Goal: Communication & Community: Participate in discussion

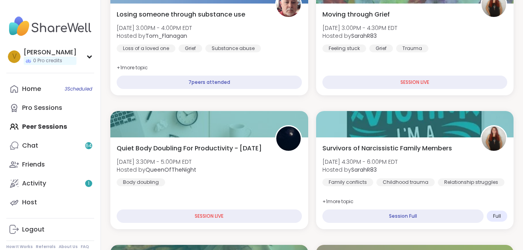
scroll to position [274, 0]
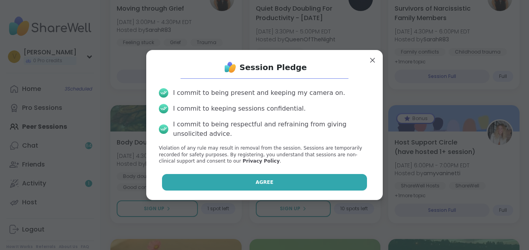
click at [209, 179] on button "Agree" at bounding box center [264, 182] width 205 height 17
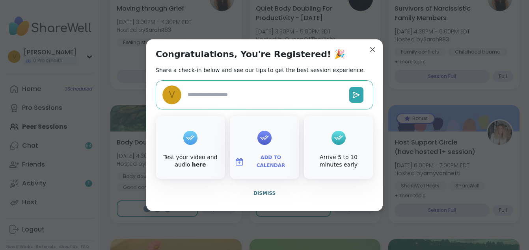
type textarea "*"
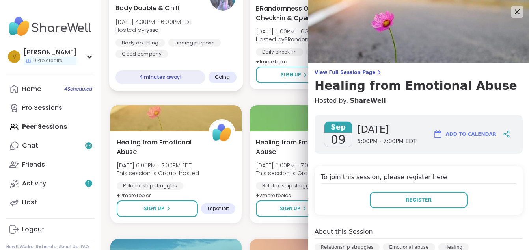
click at [219, 76] on span "Going" at bounding box center [222, 77] width 15 height 6
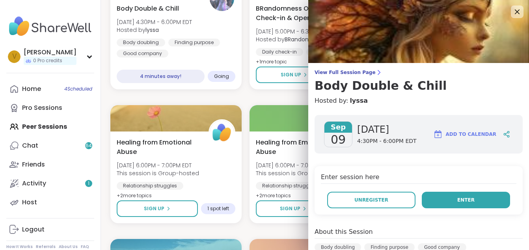
click at [442, 197] on button "Enter" at bounding box center [466, 200] width 88 height 17
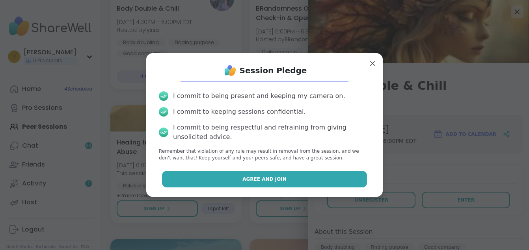
click at [253, 178] on span "Agree and Join" at bounding box center [264, 179] width 44 height 7
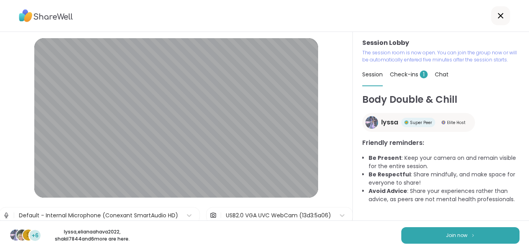
click at [521, 116] on div "Session Lobby The session room is now open. You can join the group now or will …" at bounding box center [441, 126] width 176 height 189
click at [468, 230] on button "Join now" at bounding box center [460, 235] width 118 height 17
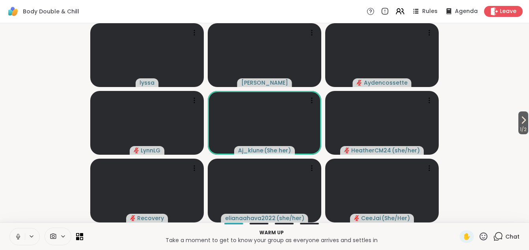
click at [17, 238] on icon at bounding box center [18, 237] width 4 height 2
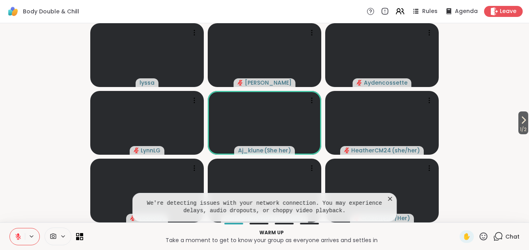
click at [392, 199] on icon at bounding box center [390, 199] width 8 height 8
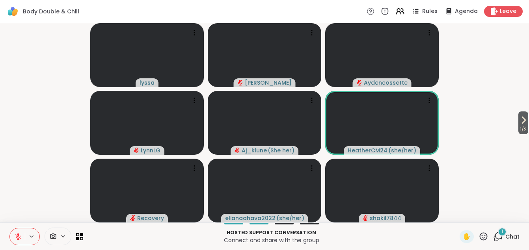
click at [24, 237] on button at bounding box center [17, 237] width 15 height 17
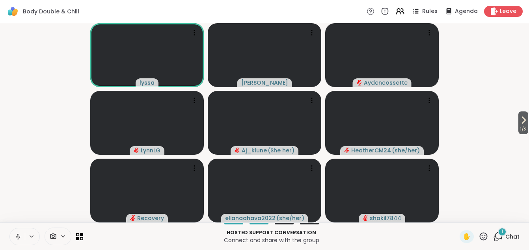
click at [20, 236] on icon at bounding box center [18, 237] width 4 height 2
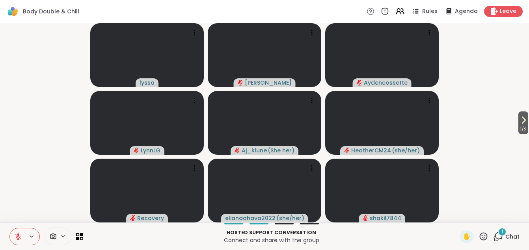
click at [20, 236] on icon at bounding box center [18, 236] width 7 height 7
click at [20, 236] on icon at bounding box center [18, 237] width 4 height 2
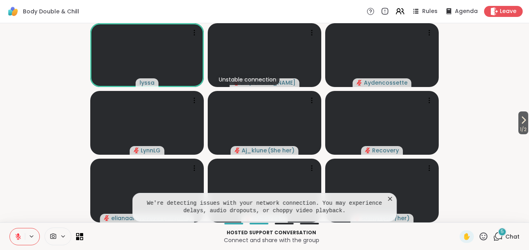
click at [389, 200] on icon at bounding box center [390, 199] width 8 height 8
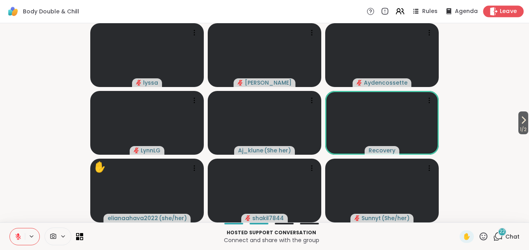
click at [500, 7] on span "Leave" at bounding box center [508, 11] width 17 height 8
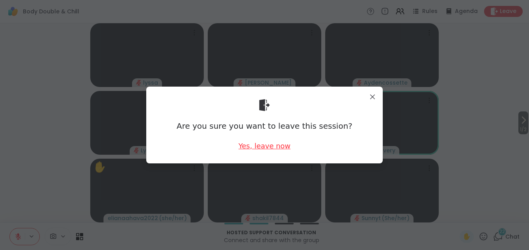
click at [257, 141] on div "Yes, leave now" at bounding box center [264, 146] width 52 height 10
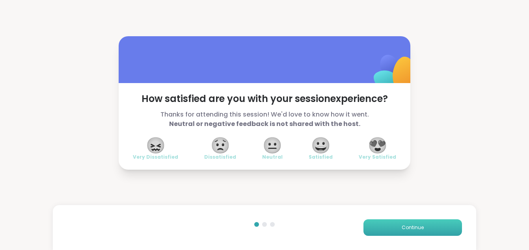
click at [395, 230] on button "Continue" at bounding box center [412, 227] width 98 height 17
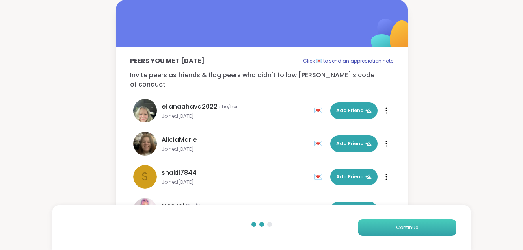
click at [396, 228] on span "Continue" at bounding box center [407, 227] width 22 height 7
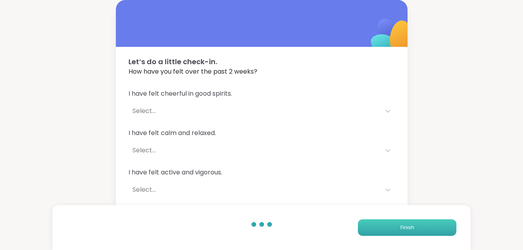
click at [406, 227] on span "Finish" at bounding box center [407, 227] width 14 height 7
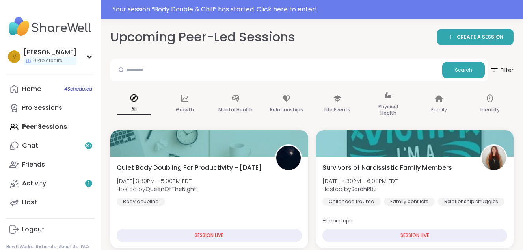
scroll to position [43, 0]
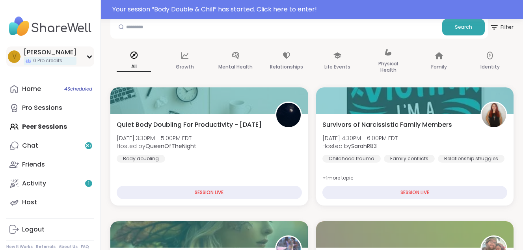
click at [46, 54] on div "[PERSON_NAME]" at bounding box center [50, 52] width 53 height 9
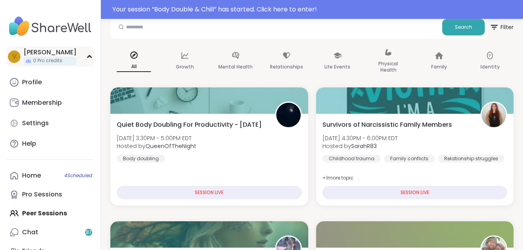
click at [46, 54] on div "[PERSON_NAME]" at bounding box center [50, 52] width 53 height 9
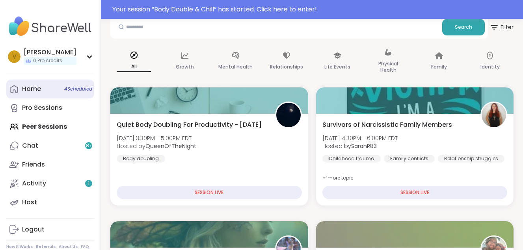
click at [43, 88] on link "Home 4 Scheduled" at bounding box center [50, 89] width 88 height 19
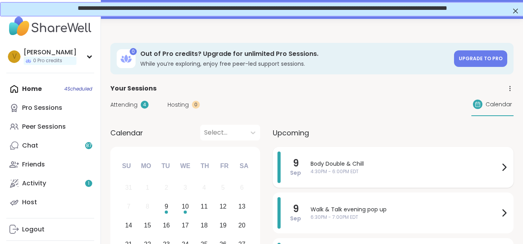
click at [335, 168] on span "Body Double & Chill" at bounding box center [404, 164] width 189 height 8
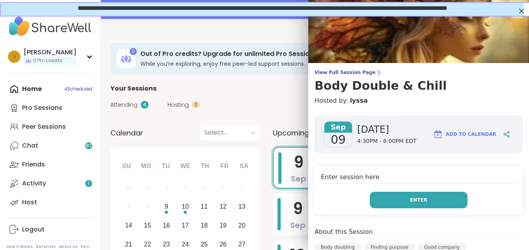
click at [385, 200] on button "Enter" at bounding box center [419, 200] width 98 height 17
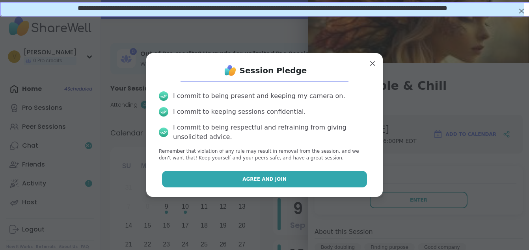
click at [351, 176] on button "Agree and Join" at bounding box center [264, 179] width 205 height 17
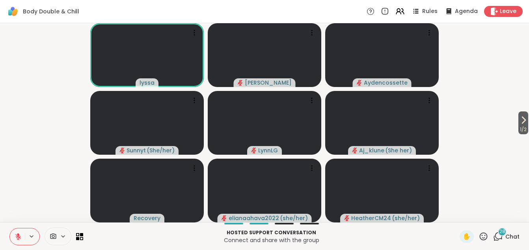
click at [17, 233] on icon at bounding box center [18, 236] width 7 height 7
click at [16, 235] on icon at bounding box center [18, 236] width 7 height 7
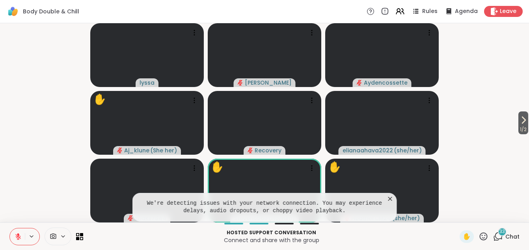
click at [389, 201] on icon at bounding box center [390, 199] width 8 height 8
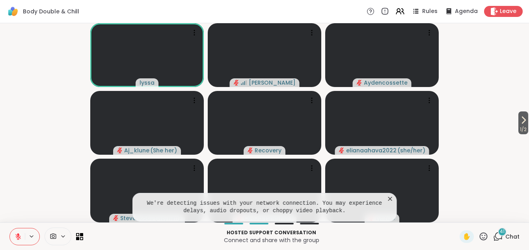
click at [390, 196] on icon at bounding box center [390, 199] width 8 height 8
click at [392, 198] on icon at bounding box center [390, 199] width 8 height 8
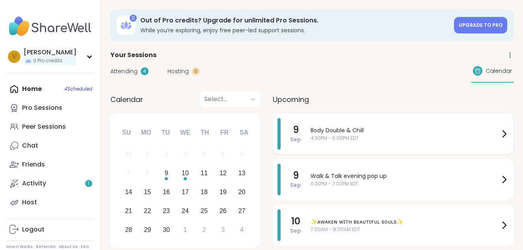
click at [364, 136] on span "4:30PM - 6:00PM EDT" at bounding box center [404, 138] width 189 height 7
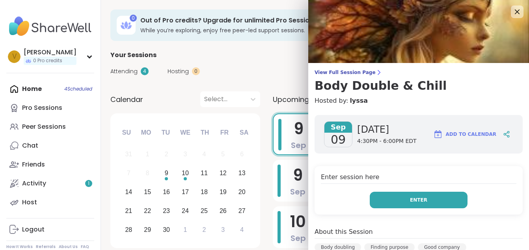
click at [396, 203] on button "Enter" at bounding box center [419, 200] width 98 height 17
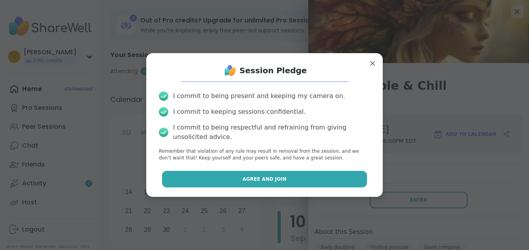
click at [324, 184] on button "Agree and Join" at bounding box center [264, 179] width 205 height 17
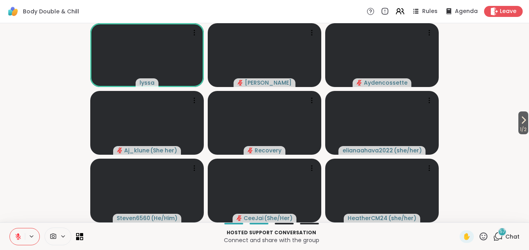
click at [19, 239] on icon at bounding box center [18, 236] width 7 height 7
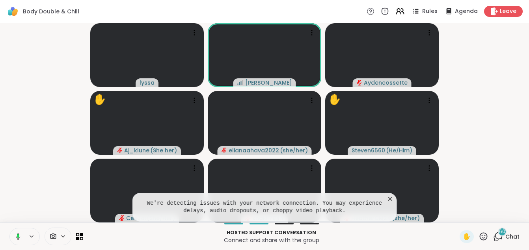
click at [388, 197] on icon at bounding box center [390, 199] width 8 height 8
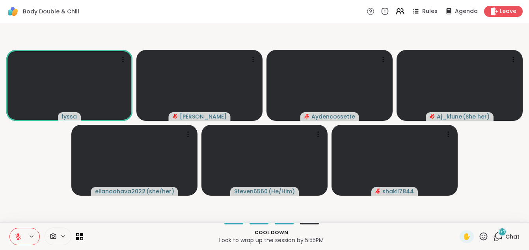
click at [19, 237] on icon at bounding box center [18, 237] width 6 height 6
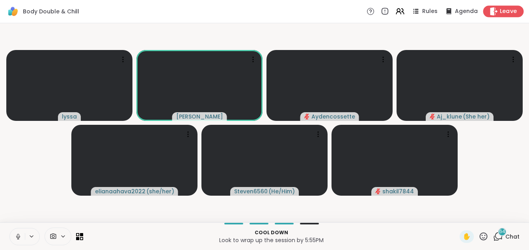
click at [500, 11] on span "Leave" at bounding box center [508, 11] width 17 height 8
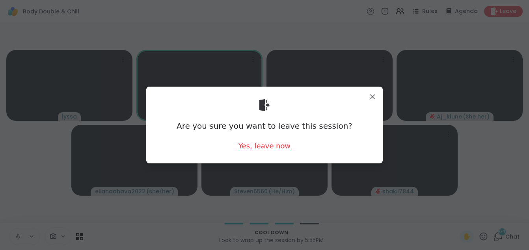
click at [272, 147] on div "Yes, leave now" at bounding box center [264, 146] width 52 height 10
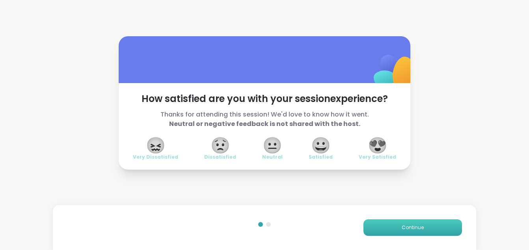
click at [401, 229] on span "Continue" at bounding box center [412, 227] width 22 height 7
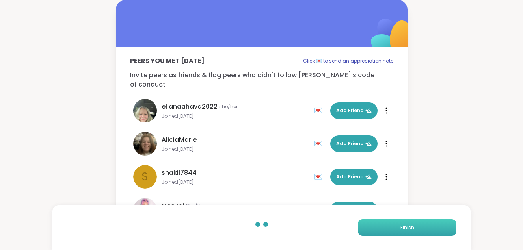
click at [398, 229] on button "Finish" at bounding box center [407, 227] width 98 height 17
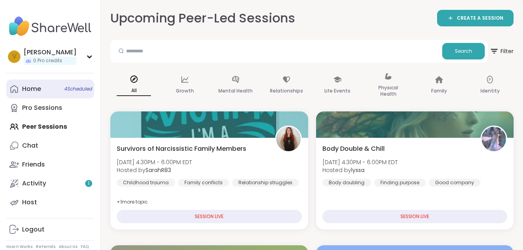
click at [67, 88] on span "4 Scheduled" at bounding box center [78, 89] width 28 height 6
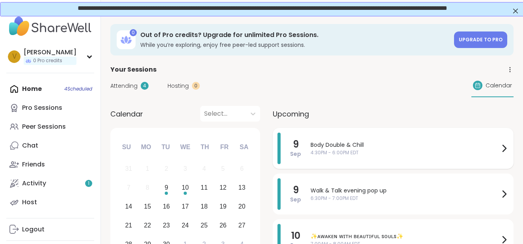
click at [347, 154] on span "4:30PM - 6:00PM EDT" at bounding box center [404, 152] width 189 height 7
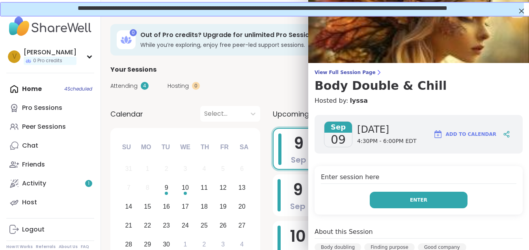
click at [399, 202] on button "Enter" at bounding box center [419, 200] width 98 height 17
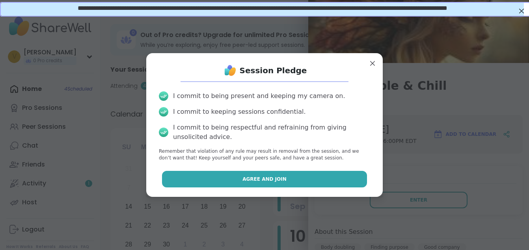
click at [337, 177] on button "Agree and Join" at bounding box center [264, 179] width 205 height 17
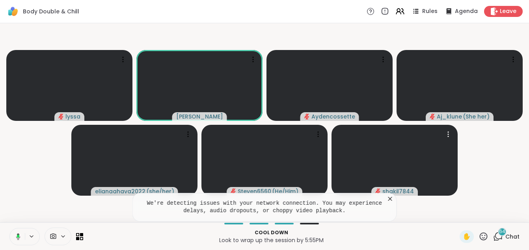
click at [392, 195] on icon at bounding box center [390, 199] width 8 height 8
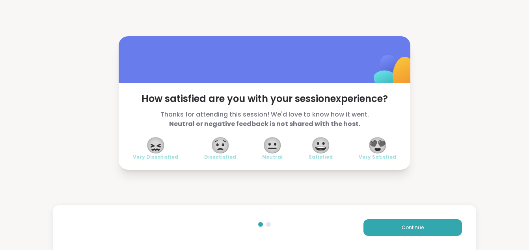
click at [370, 144] on span "😍" at bounding box center [378, 145] width 20 height 14
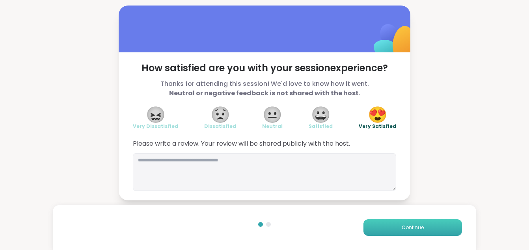
click at [403, 230] on span "Continue" at bounding box center [412, 227] width 22 height 7
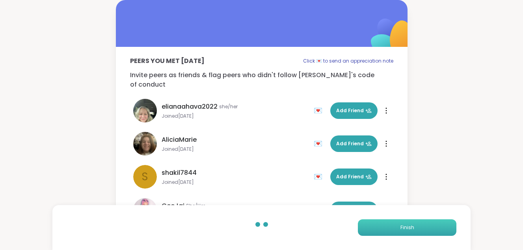
click at [403, 230] on span "Finish" at bounding box center [407, 227] width 14 height 7
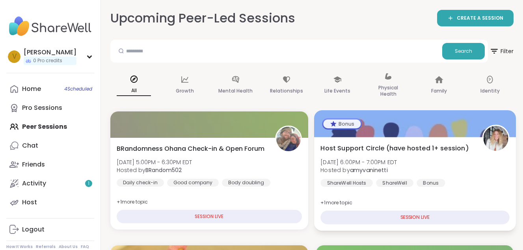
click at [320, 219] on div "SESSION LIVE" at bounding box center [414, 218] width 189 height 14
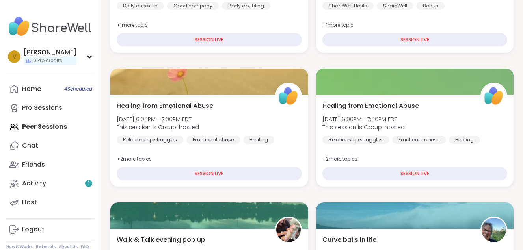
scroll to position [180, 0]
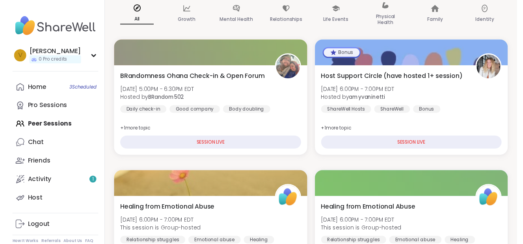
scroll to position [0, 0]
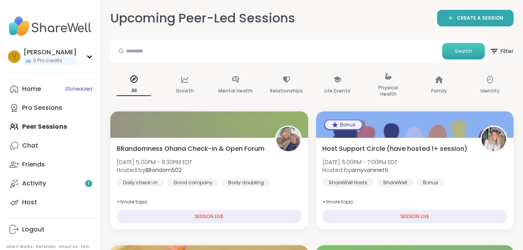
click at [446, 52] on button "Search" at bounding box center [463, 51] width 43 height 17
drag, startPoint x: 226, startPoint y: 57, endPoint x: 20, endPoint y: 90, distance: 208.4
click at [20, 90] on link "Home 3 Scheduled" at bounding box center [50, 89] width 88 height 19
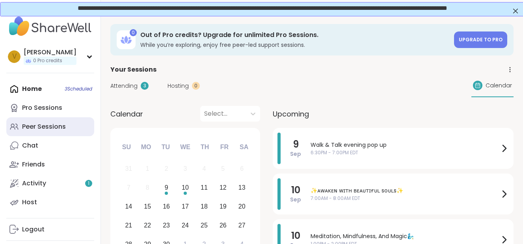
click at [74, 120] on link "Peer Sessions" at bounding box center [50, 126] width 88 height 19
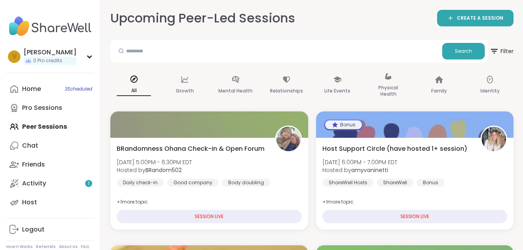
drag, startPoint x: 74, startPoint y: 120, endPoint x: 62, endPoint y: 120, distance: 11.4
click at [74, 120] on div "Home 3 Scheduled Pro Sessions Peer Sessions Chat Friends Activity 1 Host" at bounding box center [50, 146] width 88 height 132
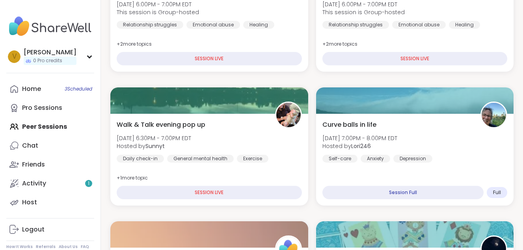
scroll to position [289, 0]
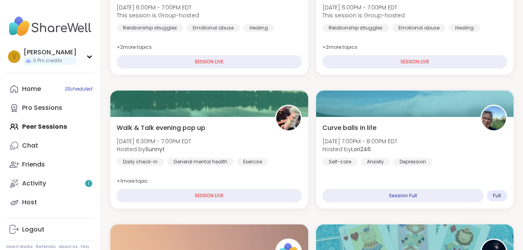
drag, startPoint x: 522, startPoint y: 67, endPoint x: 516, endPoint y: 54, distance: 14.5
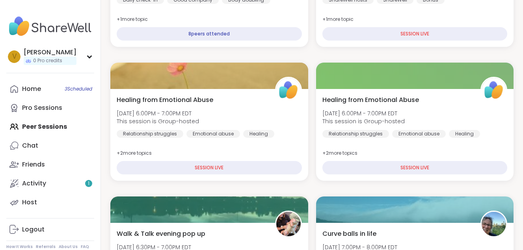
scroll to position [197, 0]
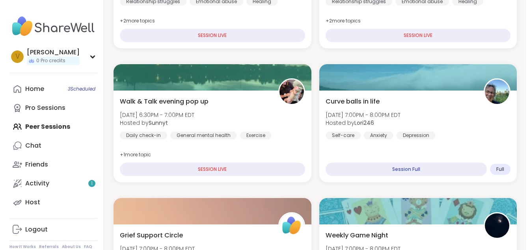
scroll to position [318, 0]
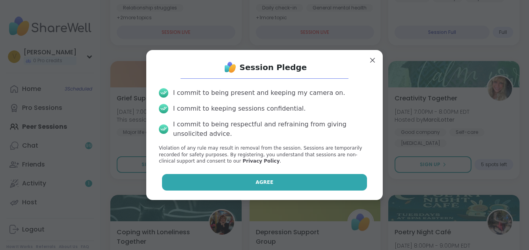
click at [256, 185] on span "Agree" at bounding box center [265, 182] width 18 height 7
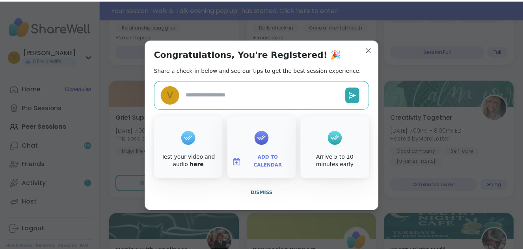
scroll to position [337, 0]
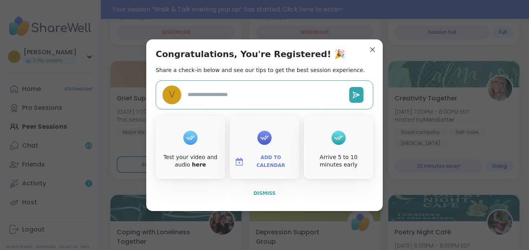
click at [266, 190] on span "Dismiss" at bounding box center [264, 193] width 22 height 7
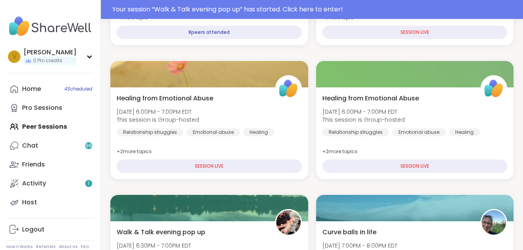
scroll to position [0, 0]
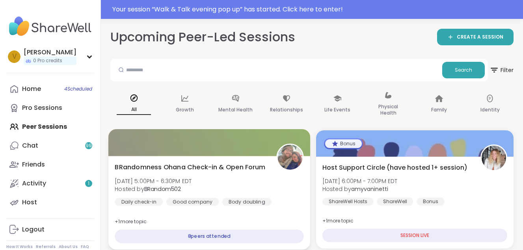
drag, startPoint x: 193, startPoint y: 236, endPoint x: 196, endPoint y: 245, distance: 9.0
click at [196, 244] on div "BRandomness Ohana Check-in & Open Forum [DATE] 5:00PM - 6:30PM EDT Hosted by BR…" at bounding box center [209, 203] width 202 height 94
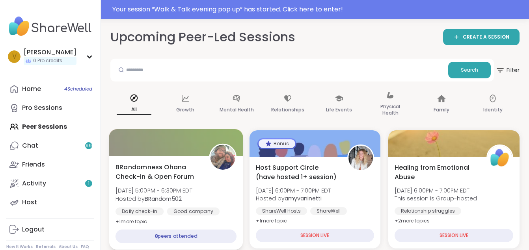
drag, startPoint x: 196, startPoint y: 245, endPoint x: 187, endPoint y: 229, distance: 17.8
click at [187, 230] on div "8 peers attended" at bounding box center [175, 237] width 121 height 14
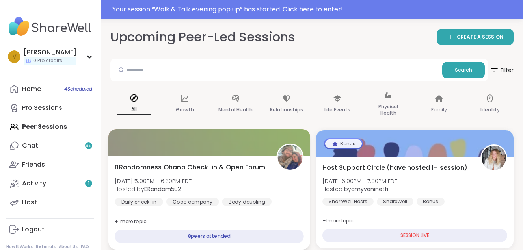
click at [184, 236] on div "8 peers attended" at bounding box center [209, 237] width 189 height 14
click at [170, 234] on div "8 peers attended" at bounding box center [209, 237] width 189 height 14
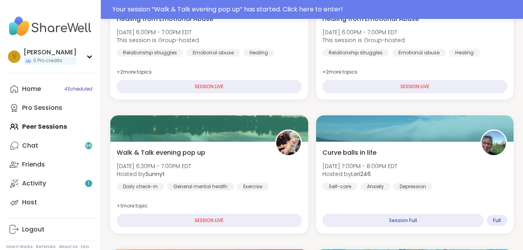
scroll to position [286, 0]
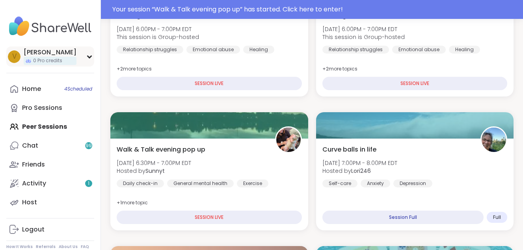
click at [42, 52] on div "[PERSON_NAME]" at bounding box center [50, 52] width 53 height 9
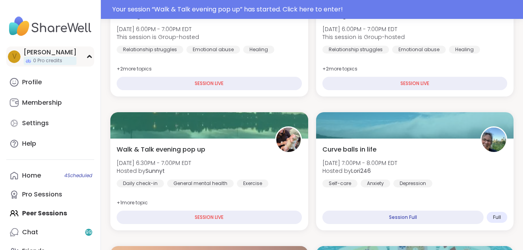
click at [42, 52] on div "[PERSON_NAME]" at bounding box center [50, 52] width 53 height 9
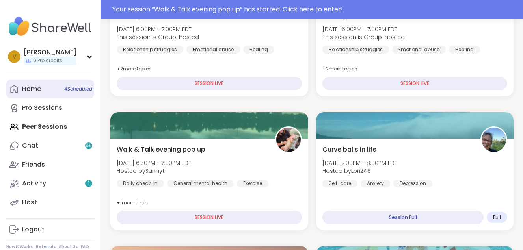
click at [76, 87] on span "4 Scheduled" at bounding box center [78, 89] width 28 height 6
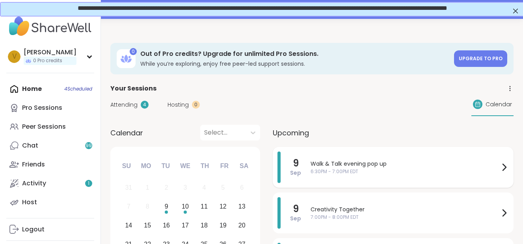
click at [346, 175] on span "6:30PM - 7:00PM EDT" at bounding box center [404, 171] width 189 height 7
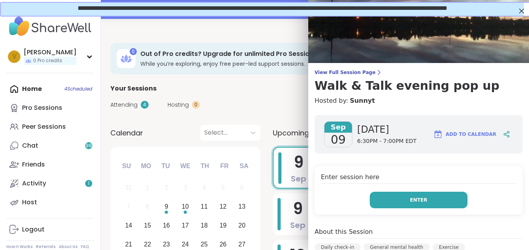
click at [395, 201] on button "Enter" at bounding box center [419, 200] width 98 height 17
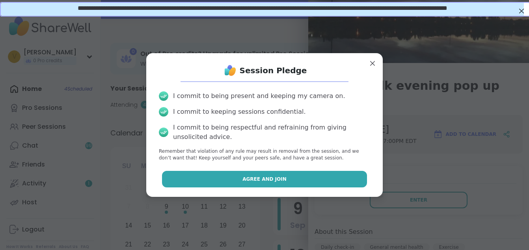
click at [295, 181] on button "Agree and Join" at bounding box center [264, 179] width 205 height 17
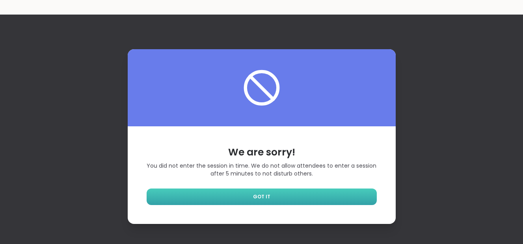
click at [241, 191] on link "GOT IT" at bounding box center [262, 197] width 230 height 17
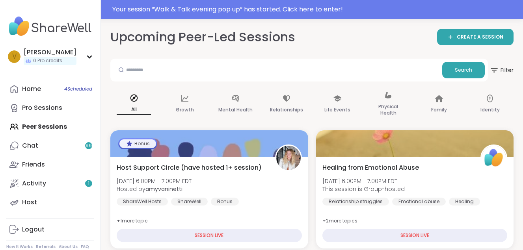
click at [54, 90] on link "Home 4 Scheduled" at bounding box center [50, 89] width 88 height 19
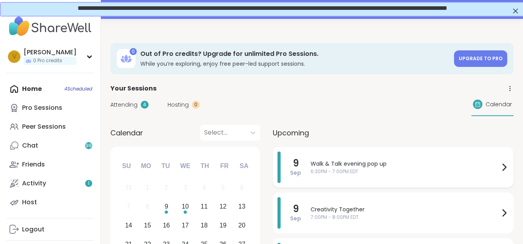
click at [350, 175] on span "6:30PM - 7:00PM EDT" at bounding box center [404, 171] width 189 height 7
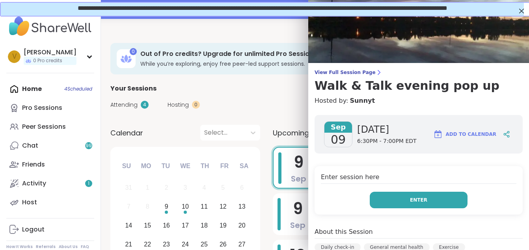
click at [385, 207] on button "Enter" at bounding box center [419, 200] width 98 height 17
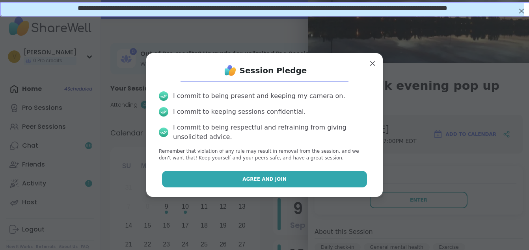
click at [322, 177] on button "Agree and Join" at bounding box center [264, 179] width 205 height 17
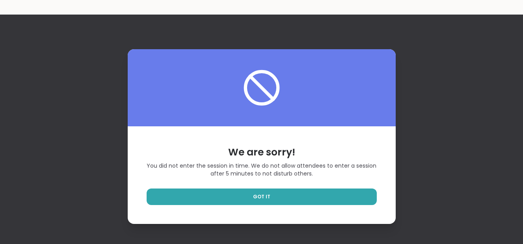
click at [322, 177] on span "You did not enter the session in time. We do not allow attendees to enter a ses…" at bounding box center [262, 169] width 230 height 15
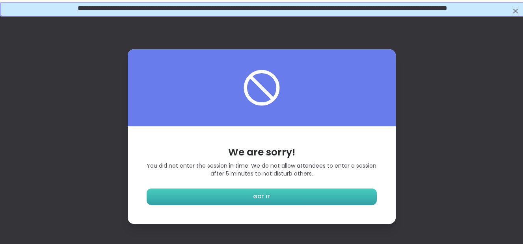
click at [321, 196] on link "GOT IT" at bounding box center [262, 197] width 230 height 17
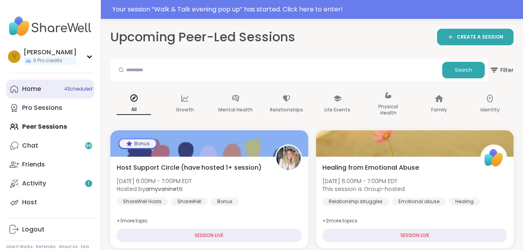
click at [36, 90] on div "Home 4 Scheduled" at bounding box center [31, 89] width 19 height 9
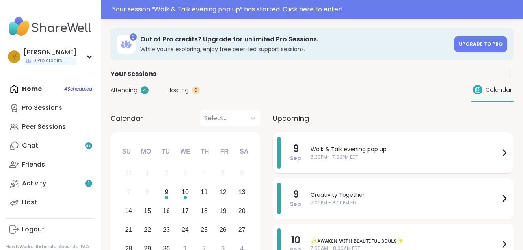
click at [320, 152] on span "Walk & Talk evening pop up" at bounding box center [404, 149] width 189 height 8
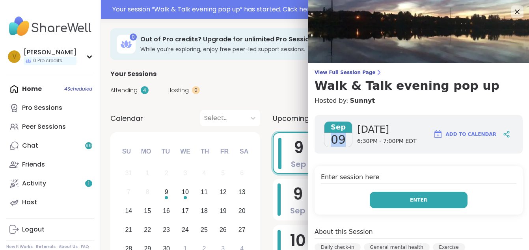
drag, startPoint x: 320, startPoint y: 152, endPoint x: 370, endPoint y: 196, distance: 67.0
click at [370, 196] on button "Enter" at bounding box center [419, 200] width 98 height 17
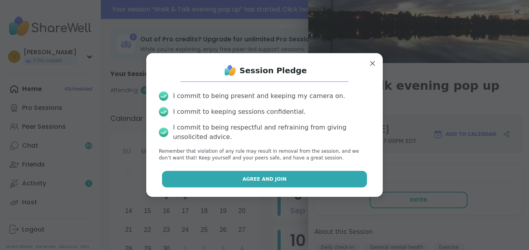
click at [318, 179] on button "Agree and Join" at bounding box center [264, 179] width 205 height 17
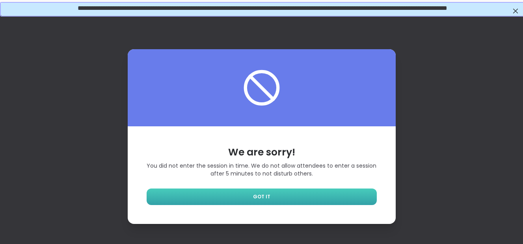
click at [283, 202] on link "GOT IT" at bounding box center [262, 197] width 230 height 17
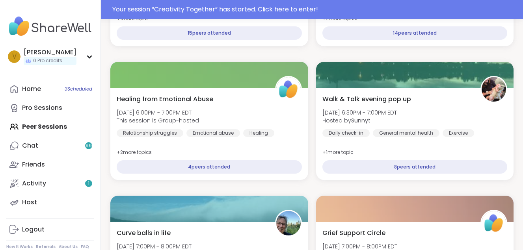
scroll to position [200, 0]
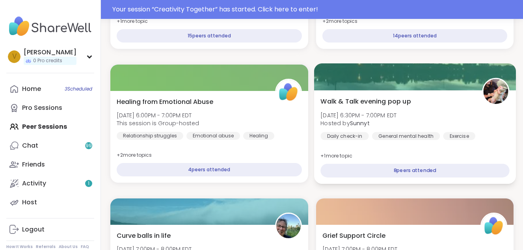
click at [320, 168] on div "8 peers attended" at bounding box center [414, 171] width 189 height 14
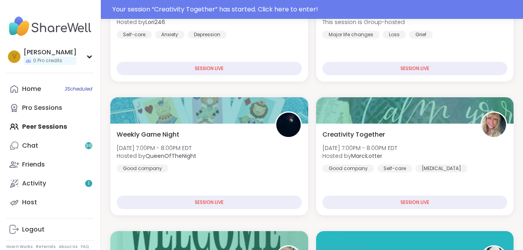
scroll to position [441, 0]
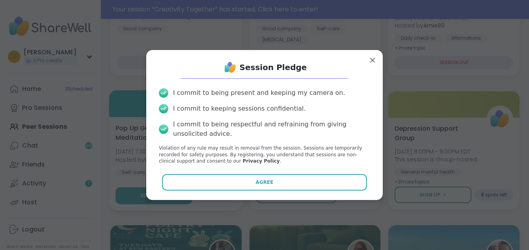
click at [167, 193] on div "Session Pledge I commit to being present and keeping my camera on. I commit to …" at bounding box center [264, 124] width 224 height 137
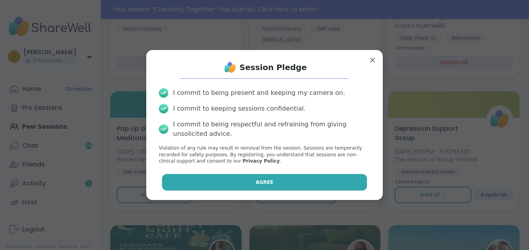
click at [190, 182] on button "Agree" at bounding box center [264, 182] width 205 height 17
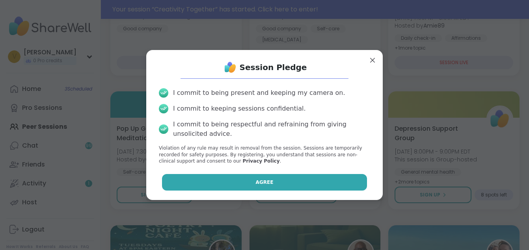
click at [244, 177] on button "Agree" at bounding box center [264, 182] width 205 height 17
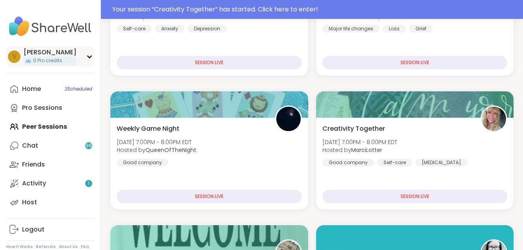
click at [60, 60] on span "0 Pro credits" at bounding box center [47, 61] width 29 height 7
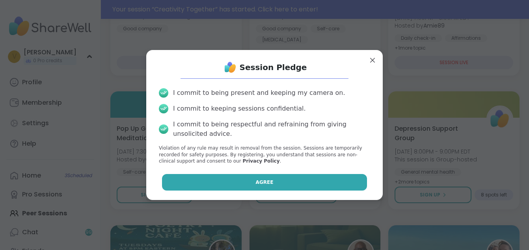
click at [200, 181] on button "Agree" at bounding box center [264, 182] width 205 height 17
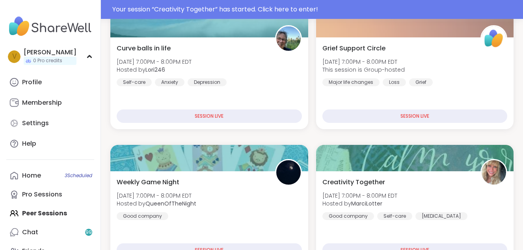
scroll to position [408, 0]
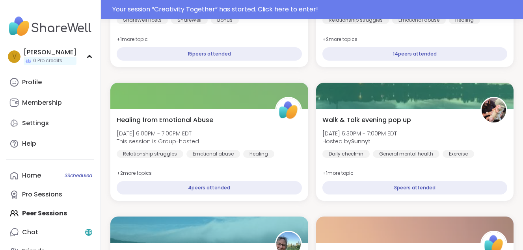
scroll to position [185, 0]
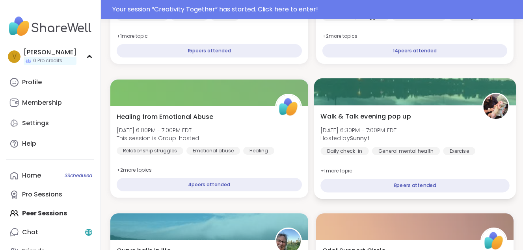
click at [320, 179] on div "8 peers attended" at bounding box center [414, 186] width 189 height 14
click at [320, 185] on div "8 peers attended" at bounding box center [414, 186] width 189 height 14
drag, startPoint x: 181, startPoint y: 185, endPoint x: 178, endPoint y: 169, distance: 16.5
click at [314, 169] on div "Walk & Talk evening pop up [DATE] 6:30PM - 7:00PM EDT Hosted by Sunnyt Daily ch…" at bounding box center [415, 152] width 202 height 94
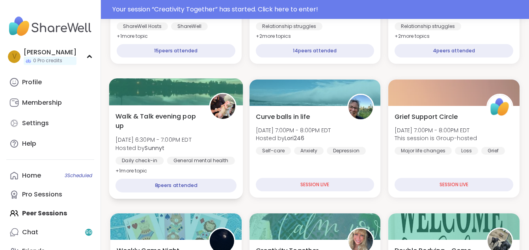
drag, startPoint x: 178, startPoint y: 169, endPoint x: 209, endPoint y: 179, distance: 33.1
click at [209, 179] on div "8 peers attended" at bounding box center [175, 186] width 121 height 14
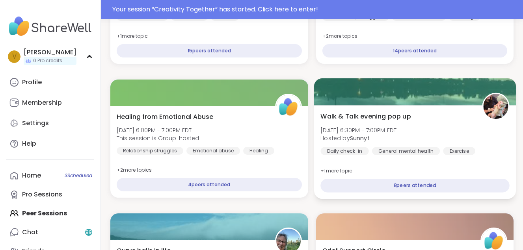
click at [320, 186] on div "8 peers attended" at bounding box center [414, 186] width 189 height 14
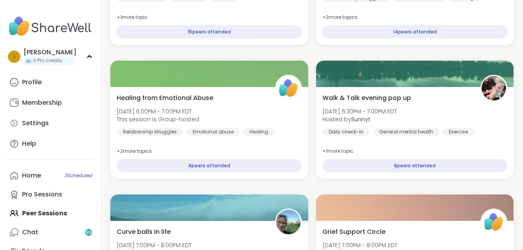
scroll to position [166, 0]
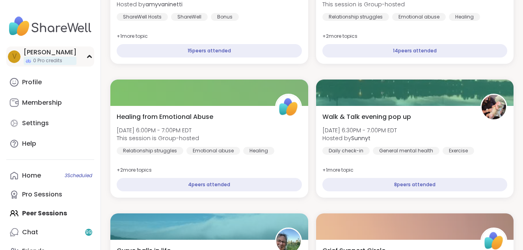
click at [42, 56] on div "[PERSON_NAME] 0 Pro credits" at bounding box center [50, 56] width 53 height 17
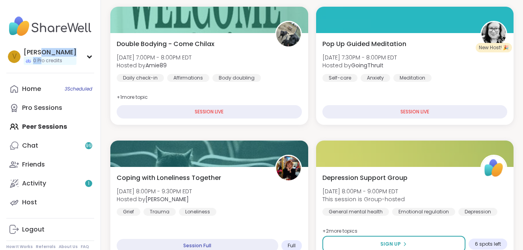
scroll to position [376, 0]
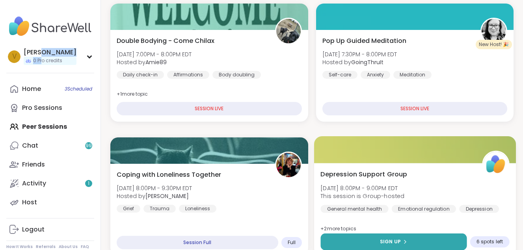
click at [380, 238] on span "Sign Up" at bounding box center [390, 241] width 21 height 7
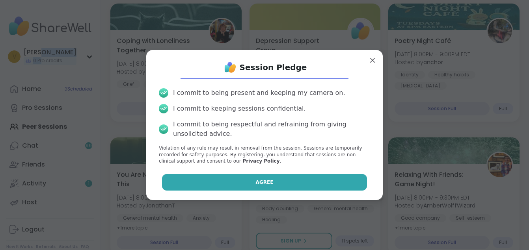
click at [264, 177] on button "Agree" at bounding box center [264, 182] width 205 height 17
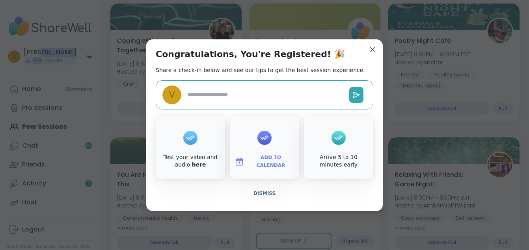
type textarea "*"
click at [254, 199] on button "Dismiss" at bounding box center [264, 193] width 217 height 17
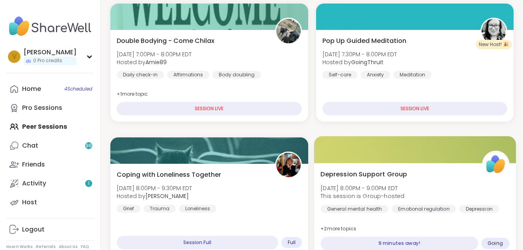
click at [320, 237] on div "9 minutes away!" at bounding box center [398, 244] width 157 height 14
click at [320, 237] on div "8 minutes away!" at bounding box center [398, 244] width 157 height 14
click at [487, 240] on span "Going" at bounding box center [494, 243] width 15 height 6
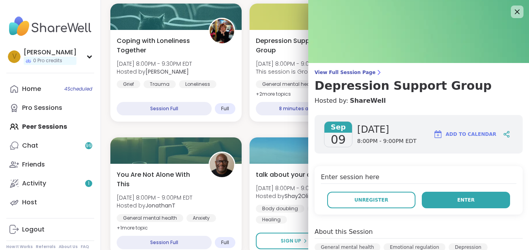
click at [444, 202] on button "Enter" at bounding box center [466, 200] width 88 height 17
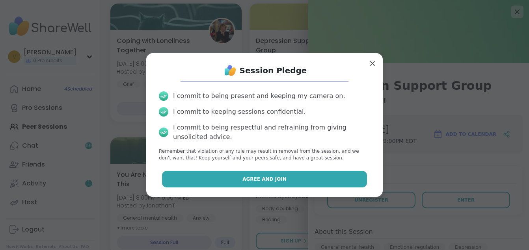
click at [211, 175] on button "Agree and Join" at bounding box center [264, 179] width 205 height 17
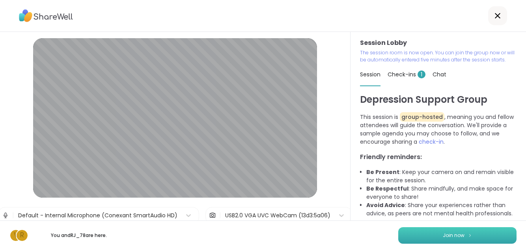
click at [464, 232] on button "Join now" at bounding box center [457, 235] width 118 height 17
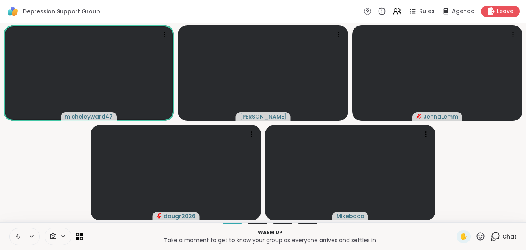
click at [19, 236] on icon at bounding box center [18, 236] width 7 height 7
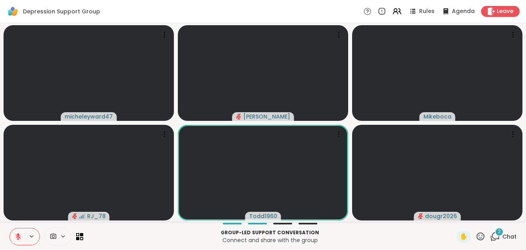
click at [32, 230] on div at bounding box center [24, 236] width 30 height 17
click at [21, 238] on icon at bounding box center [18, 236] width 7 height 7
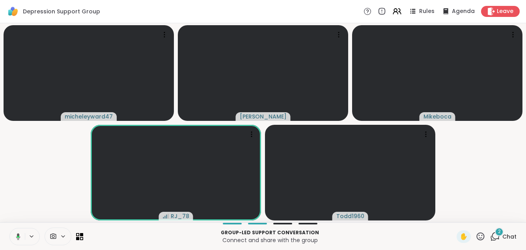
click at [17, 236] on icon at bounding box center [18, 237] width 2 height 2
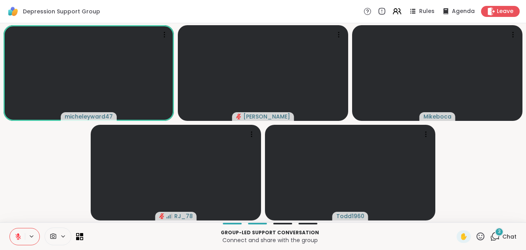
click at [25, 235] on button at bounding box center [32, 236] width 15 height 7
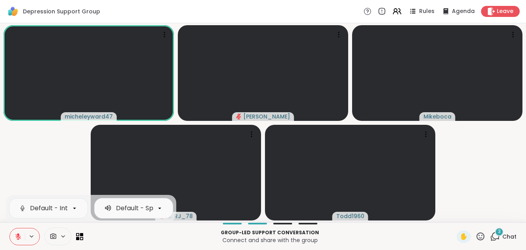
click at [16, 234] on icon at bounding box center [18, 236] width 7 height 7
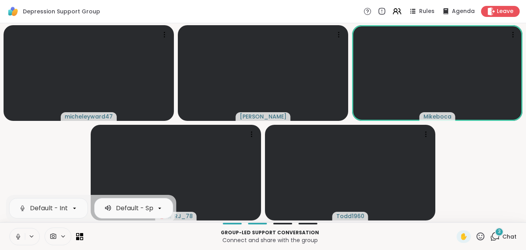
click at [18, 234] on icon at bounding box center [18, 236] width 7 height 7
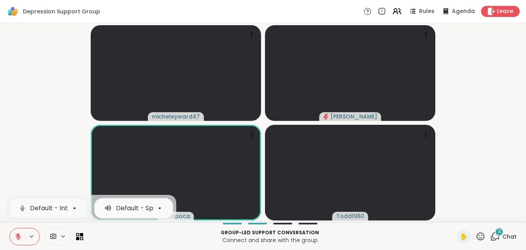
click at [28, 230] on div "Default - Internal Microphone (Conexant SmartAudio HD) Default - Speakers (Cone…" at bounding box center [24, 236] width 30 height 17
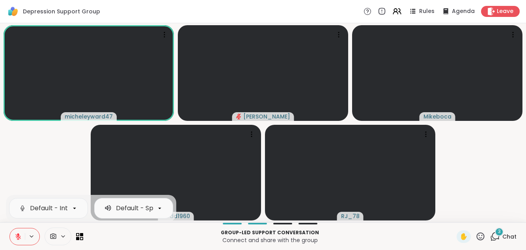
click at [21, 240] on button at bounding box center [17, 237] width 15 height 17
